Goal: Entertainment & Leisure: Browse casually

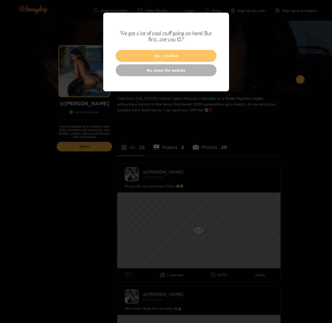
click at [156, 55] on button "Yes, I confirm" at bounding box center [166, 56] width 101 height 12
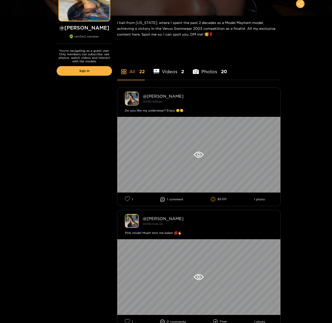
scroll to position [149, 0]
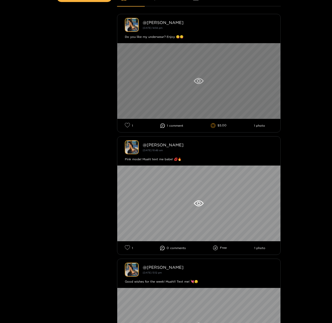
click at [199, 80] on icon at bounding box center [199, 81] width 10 height 6
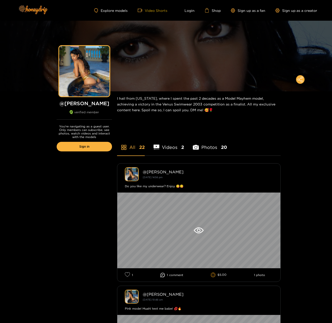
click at [157, 11] on link "Video Shorts" at bounding box center [153, 10] width 30 height 5
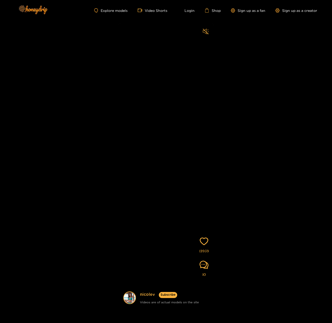
click at [204, 32] on icon "sound" at bounding box center [206, 31] width 6 height 6
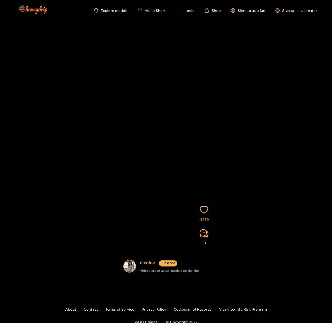
scroll to position [55, 0]
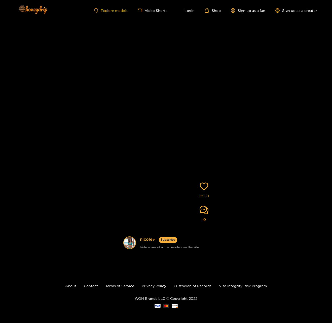
click at [113, 12] on link "Explore models" at bounding box center [110, 10] width 33 height 4
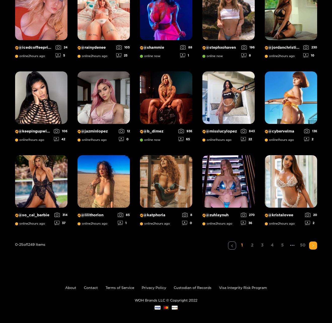
scroll to position [281, 0]
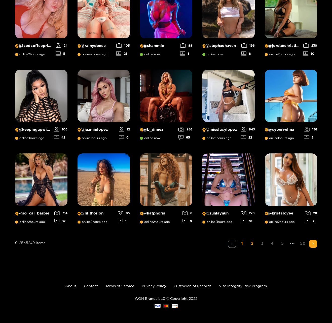
click at [252, 243] on link "2" at bounding box center [252, 242] width 8 height 7
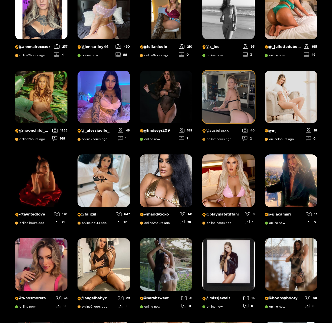
scroll to position [32, 0]
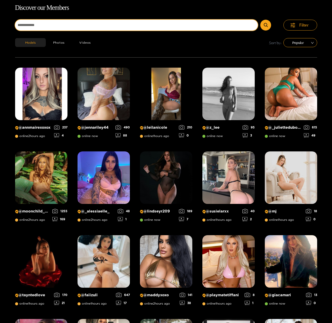
click at [119, 23] on input at bounding box center [136, 25] width 243 height 11
click at [261, 20] on button "submit" at bounding box center [266, 25] width 11 height 11
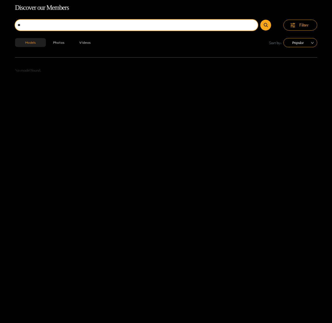
type input "*"
type input "******"
click at [261, 20] on button "submit" at bounding box center [266, 25] width 11 height 11
